Goal: Register for event/course

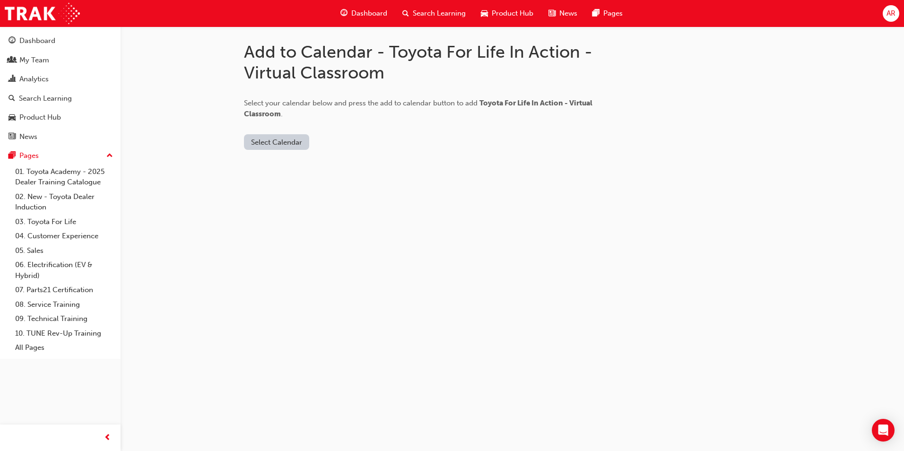
click at [282, 144] on button "Select Calendar" at bounding box center [276, 142] width 65 height 16
click at [524, 192] on div "Add to Calendar - Toyota For Life In Action - Virtual Classroom Select your cal…" at bounding box center [452, 225] width 904 height 451
